Goal: Transaction & Acquisition: Purchase product/service

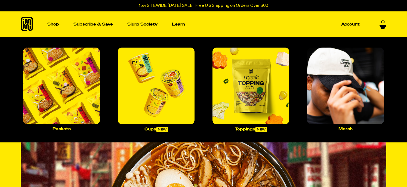
click at [57, 25] on p "Shop" at bounding box center [53, 24] width 12 height 4
click at [74, 86] on img "Main navigation" at bounding box center [61, 86] width 77 height 77
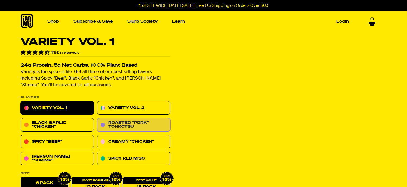
click at [153, 125] on link "Roasted "Pork" Tonkotsu" at bounding box center [133, 125] width 73 height 14
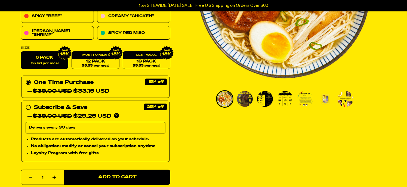
scroll to position [82, 0]
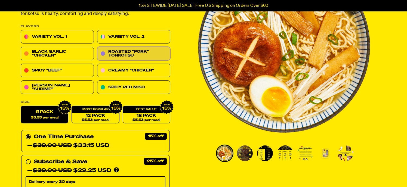
click at [248, 156] on img "Go to slide 2" at bounding box center [245, 154] width 16 height 16
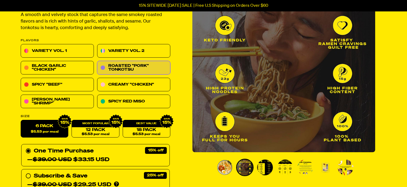
scroll to position [54, 0]
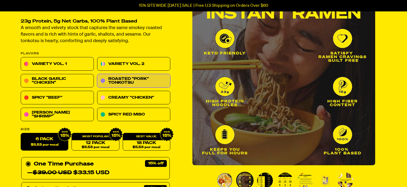
click at [264, 175] on img "Go to slide 3" at bounding box center [265, 181] width 16 height 16
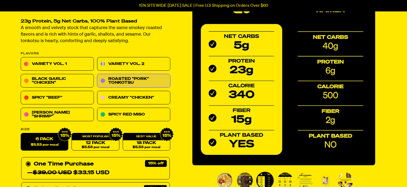
click at [281, 179] on img "Go to slide 4" at bounding box center [285, 181] width 16 height 16
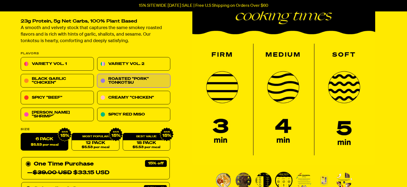
click at [305, 181] on img "Go to slide 5" at bounding box center [304, 181] width 16 height 16
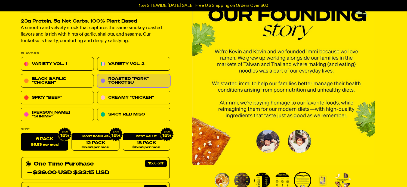
click at [263, 183] on img "Go to slide 3" at bounding box center [262, 181] width 16 height 16
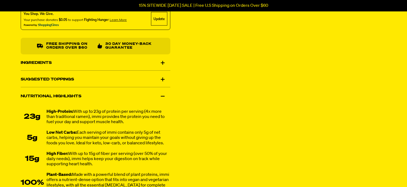
scroll to position [354, 0]
